Goal: Information Seeking & Learning: Check status

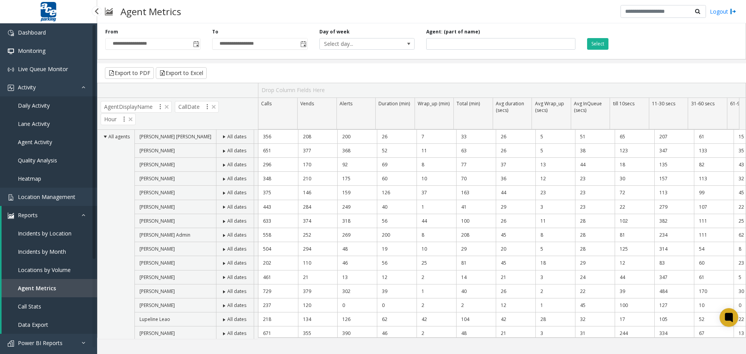
click at [50, 108] on link "Daily Activity" at bounding box center [48, 105] width 97 height 18
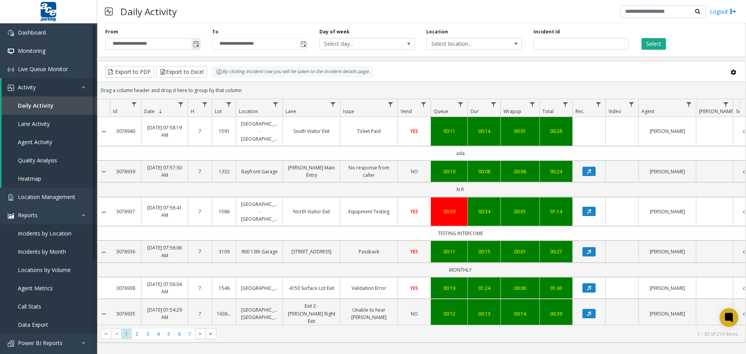
click at [195, 44] on span "Toggle popup" at bounding box center [196, 44] width 6 height 6
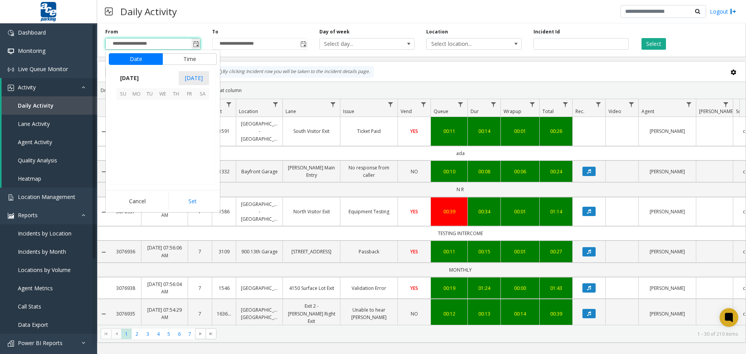
scroll to position [139619, 0]
click at [134, 119] on span "6" at bounding box center [136, 119] width 13 height 13
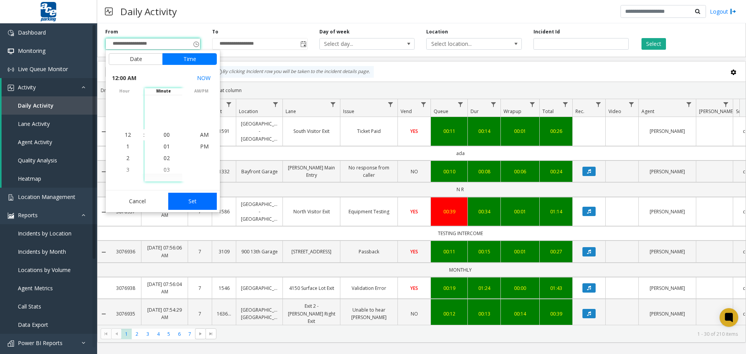
click at [187, 198] on button "Set" at bounding box center [192, 201] width 49 height 17
type input "**********"
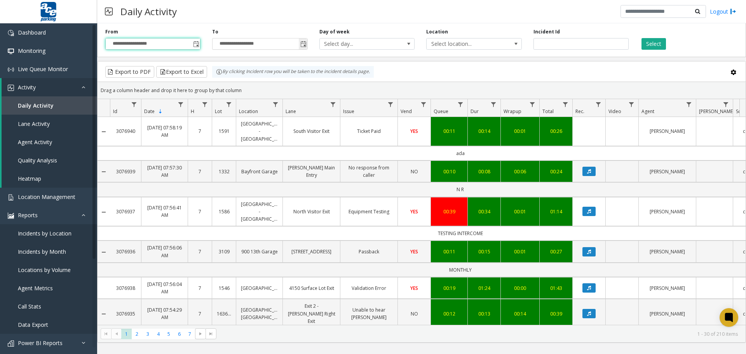
click at [304, 43] on span "Toggle popup" at bounding box center [304, 44] width 6 height 6
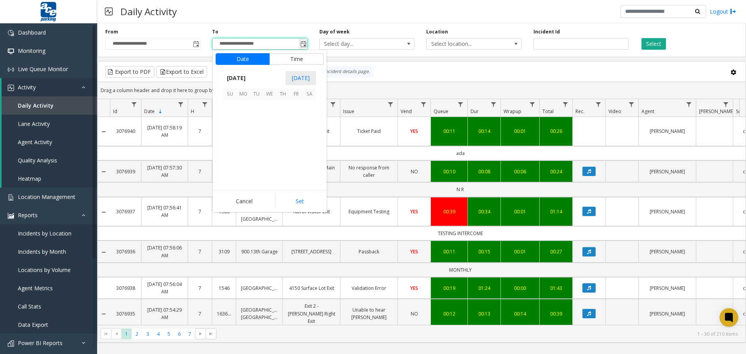
scroll to position [12, 0]
click at [243, 118] on span "6" at bounding box center [243, 119] width 13 height 13
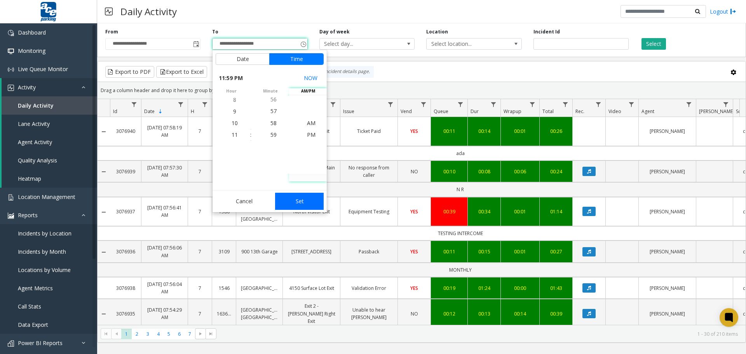
click at [296, 200] on button "Set" at bounding box center [299, 201] width 49 height 17
type input "**********"
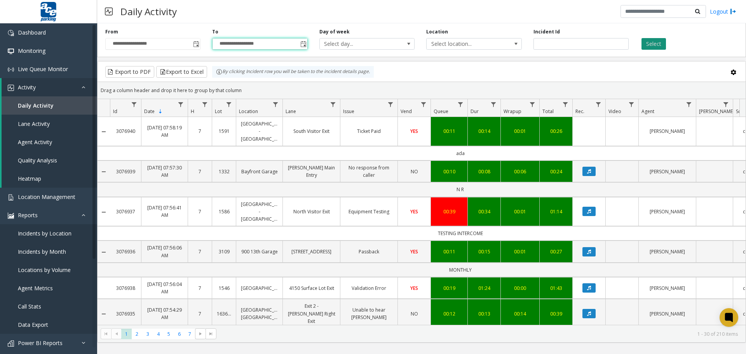
click at [656, 44] on button "Select" at bounding box center [654, 44] width 24 height 12
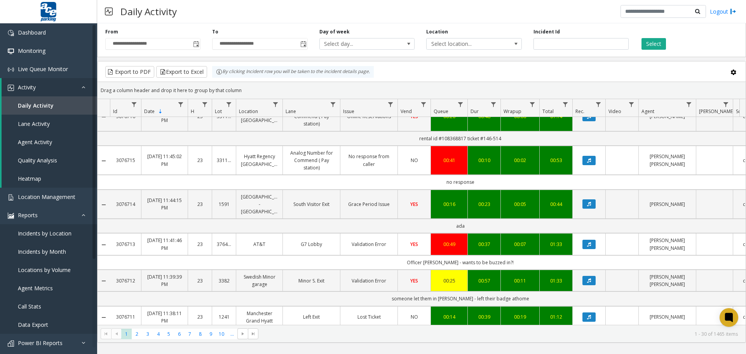
scroll to position [467, 0]
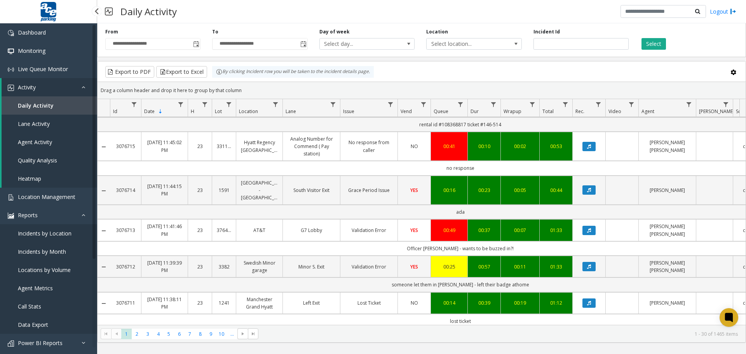
click at [44, 105] on span "Daily Activity" at bounding box center [36, 105] width 36 height 7
click at [41, 252] on span "Incidents by Month" at bounding box center [42, 251] width 48 height 7
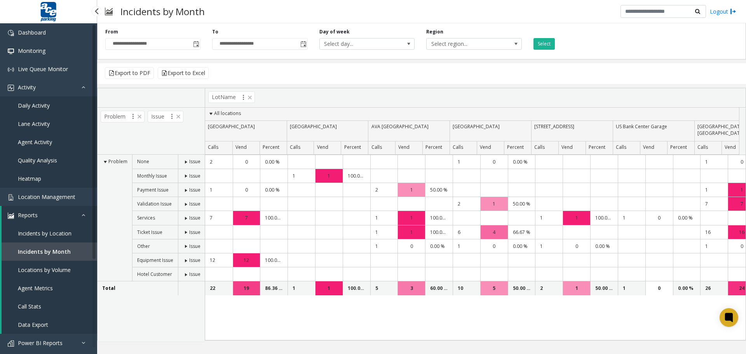
click at [41, 107] on span "Daily Activity" at bounding box center [34, 105] width 32 height 7
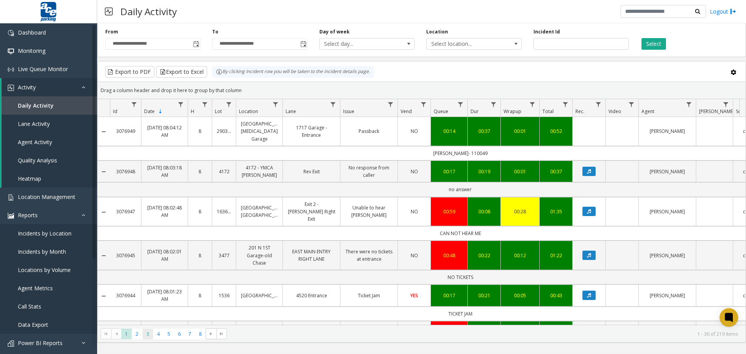
click at [148, 335] on span "3" at bounding box center [148, 334] width 10 height 10
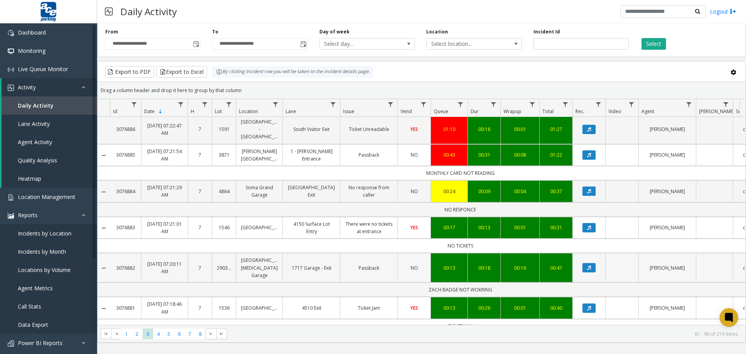
scroll to position [156, 0]
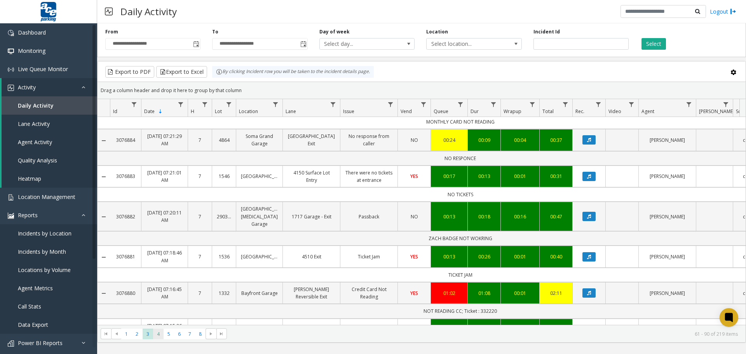
click at [159, 334] on span "4" at bounding box center [158, 334] width 10 height 10
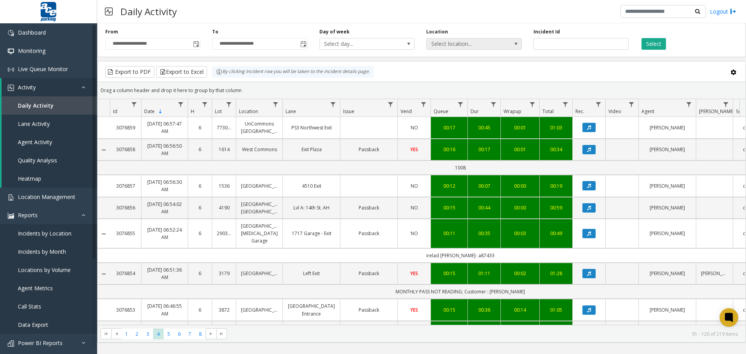
click at [517, 42] on span at bounding box center [516, 44] width 6 height 6
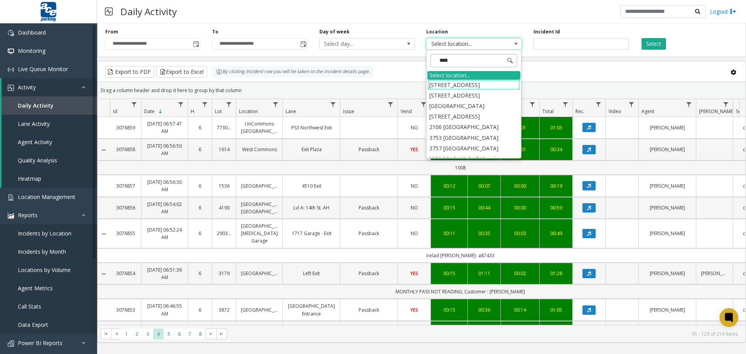
type input "****"
click at [471, 150] on li "1614 West Commons" at bounding box center [474, 148] width 93 height 10
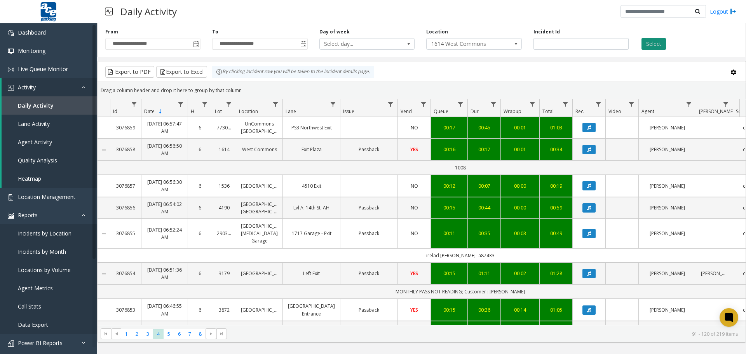
click at [650, 45] on button "Select" at bounding box center [654, 44] width 24 height 12
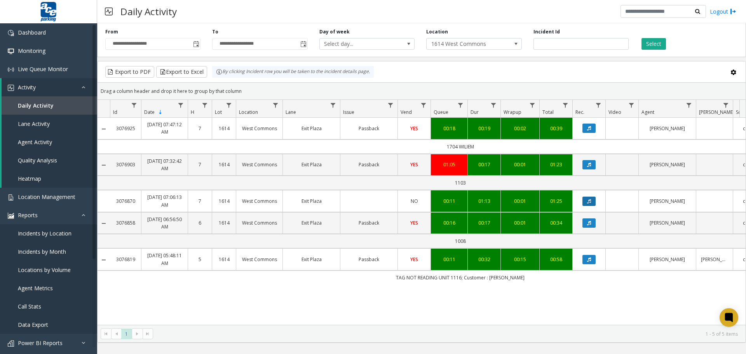
click at [590, 203] on icon "Data table" at bounding box center [589, 201] width 4 height 5
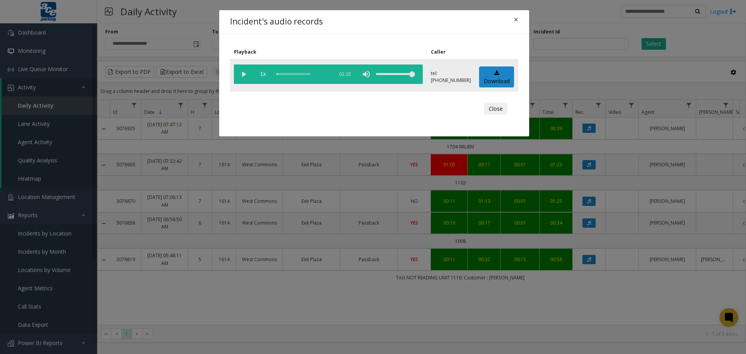
click at [243, 74] on vg-play-pause at bounding box center [243, 74] width 19 height 19
click at [244, 73] on vg-play-pause at bounding box center [243, 74] width 19 height 19
click at [278, 73] on div "scrub bar" at bounding box center [303, 74] width 53 height 19
click at [502, 76] on link "Download" at bounding box center [496, 76] width 35 height 21
click at [241, 74] on vg-play-pause at bounding box center [243, 74] width 19 height 19
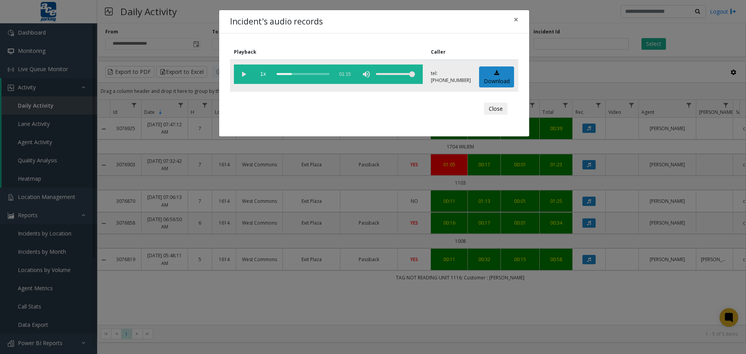
click at [293, 74] on div "scrub bar" at bounding box center [303, 74] width 53 height 19
click at [496, 107] on button "Close" at bounding box center [495, 109] width 23 height 12
